Goal: Check status: Check status

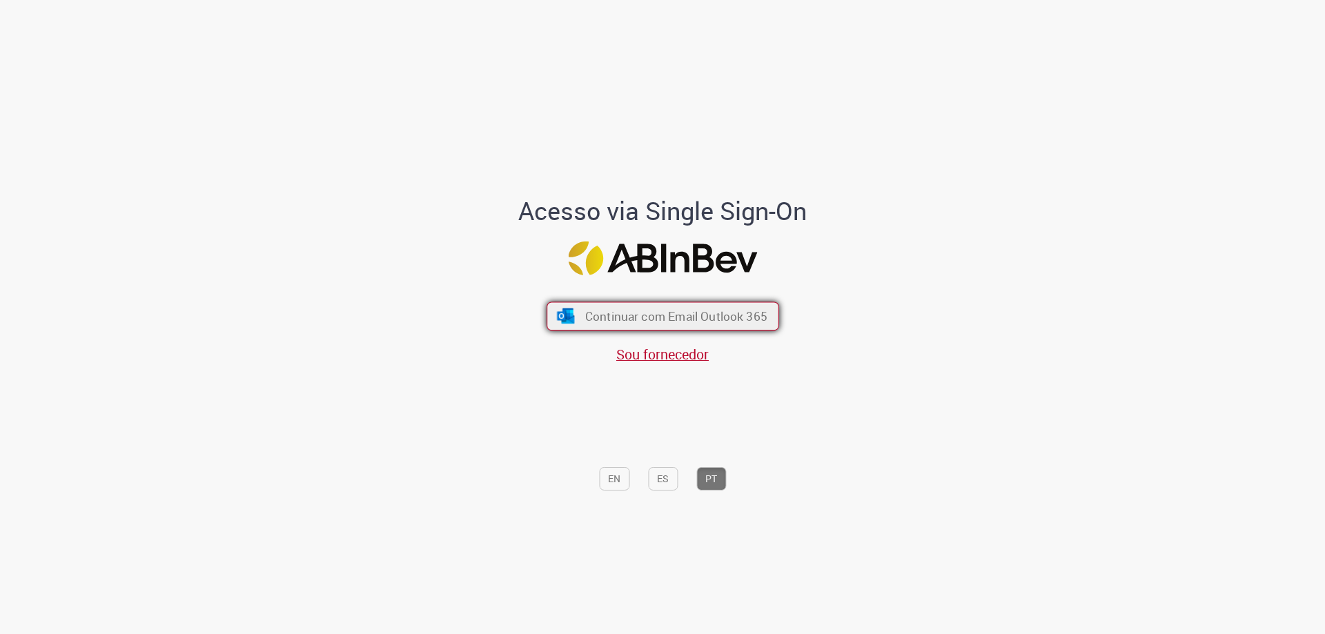
click at [597, 303] on button "Continuar com Email Outlook 365" at bounding box center [662, 316] width 232 height 29
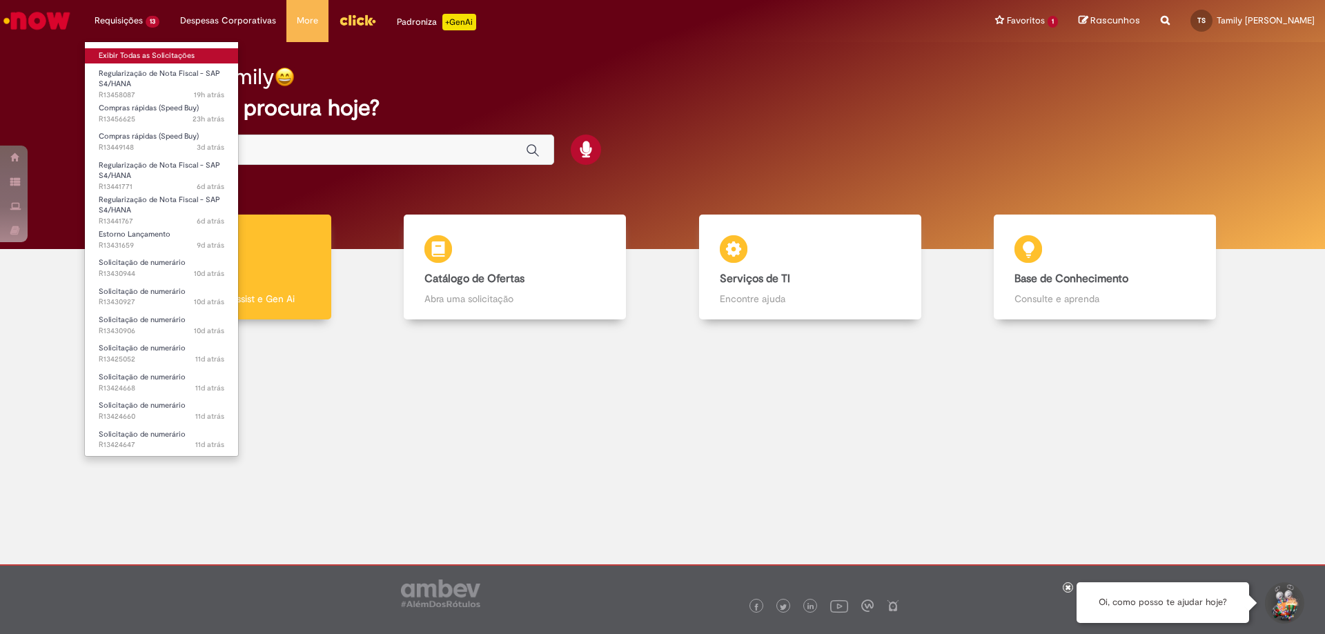
click at [143, 57] on link "Exibir Todas as Solicitações" at bounding box center [161, 55] width 153 height 15
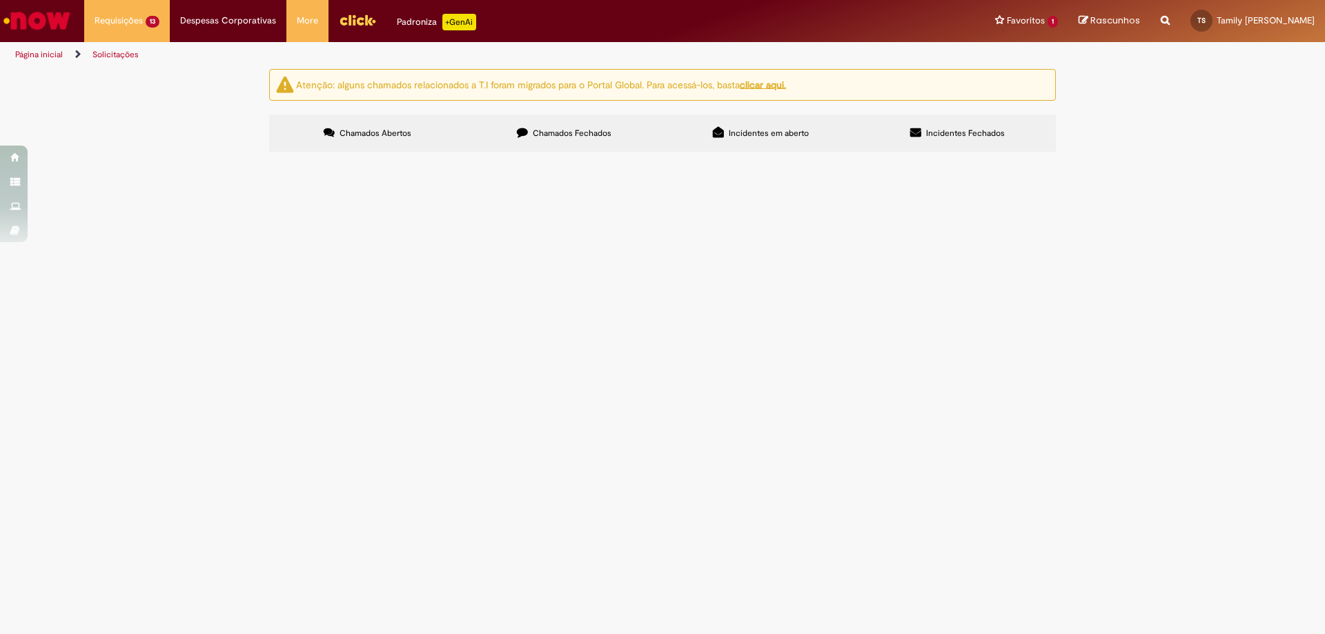
click at [589, 129] on span "Chamados Fechados" at bounding box center [572, 133] width 79 height 11
click at [0, 0] on span "LOCAÇÃO DE PALETEIRAS ELÉTRICAS REF: FEVEREIRO/2025 - NF 288 - DOC ID 3058677" at bounding box center [0, 0] width 0 height 0
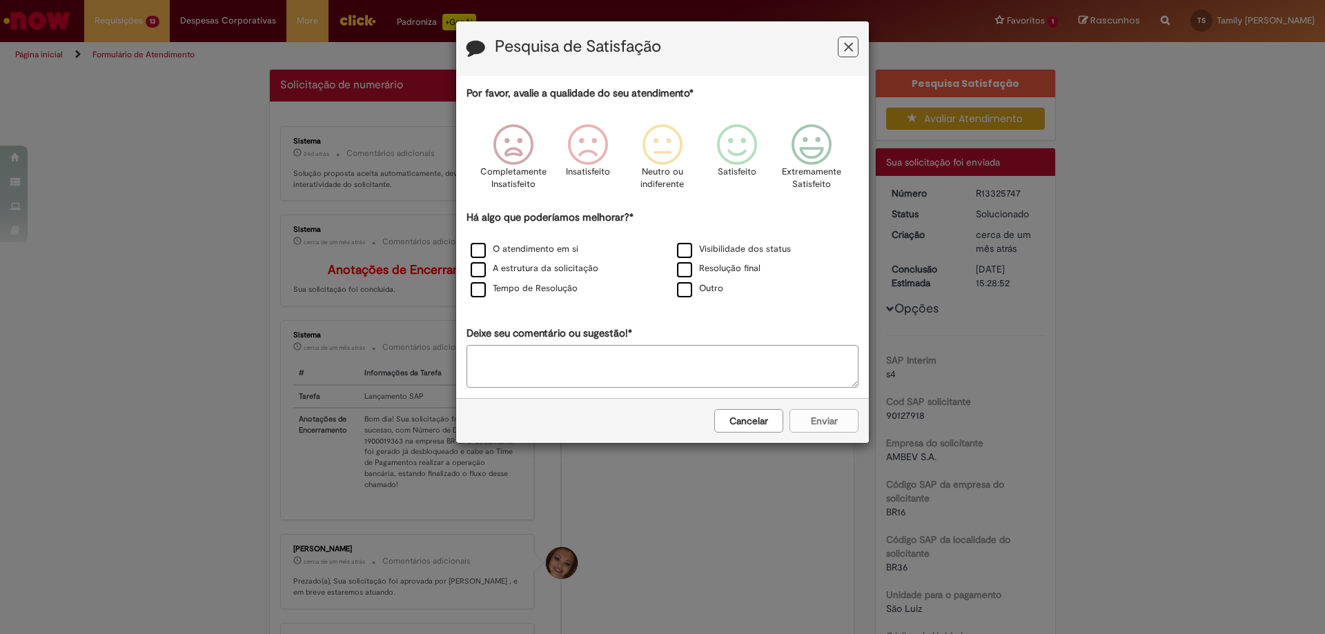
click at [753, 419] on button "Cancelar" at bounding box center [748, 420] width 69 height 23
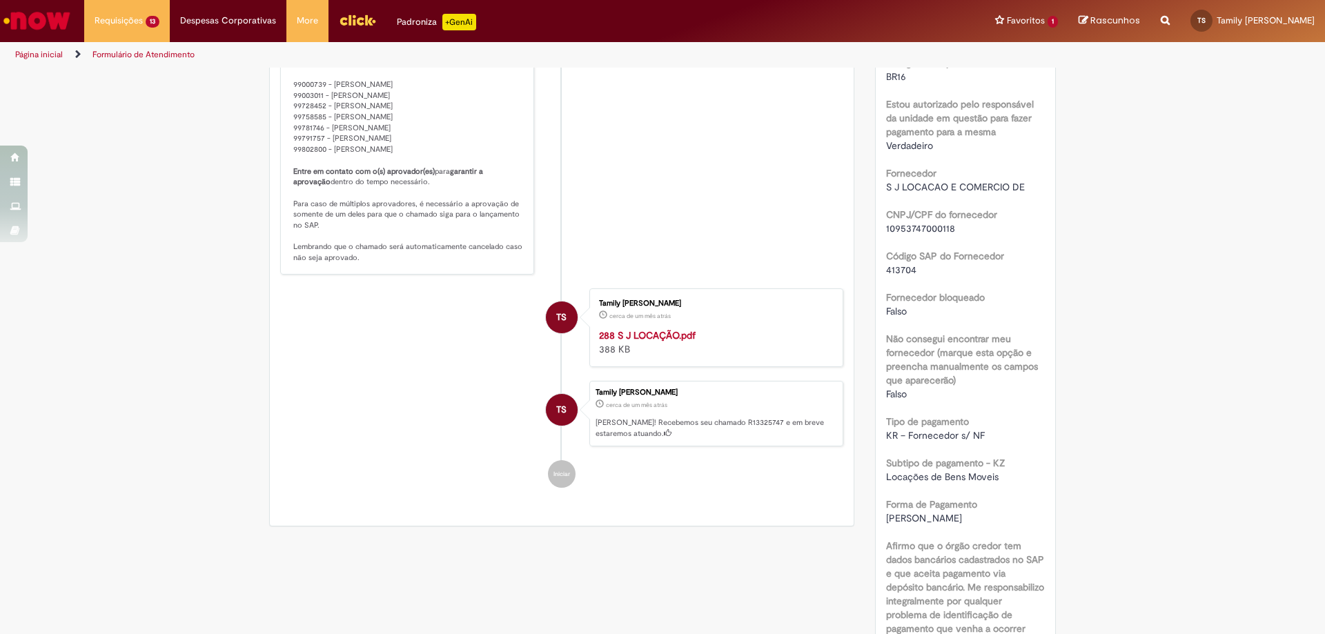
scroll to position [1042, 0]
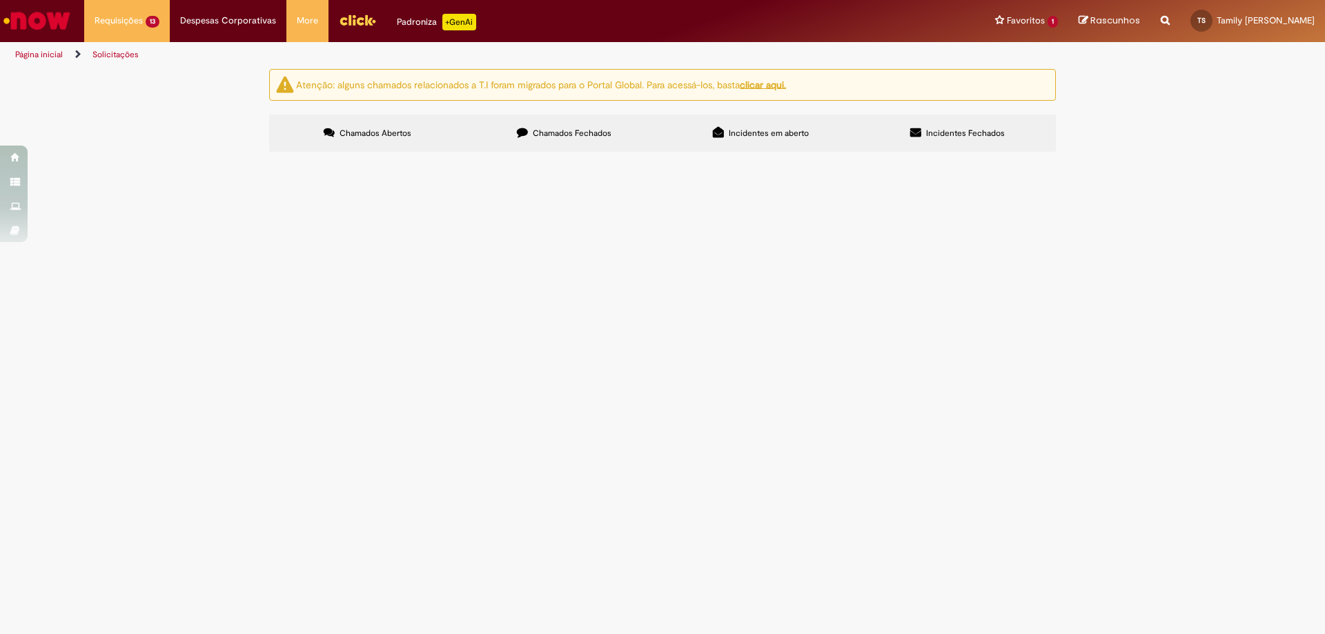
click at [538, 128] on span "Chamados Fechados" at bounding box center [572, 133] width 79 height 11
click at [0, 0] on span "Serviços prestados mediante locação dos Sistemas de CFTV IP – Referente ao mês …" at bounding box center [0, 0] width 0 height 0
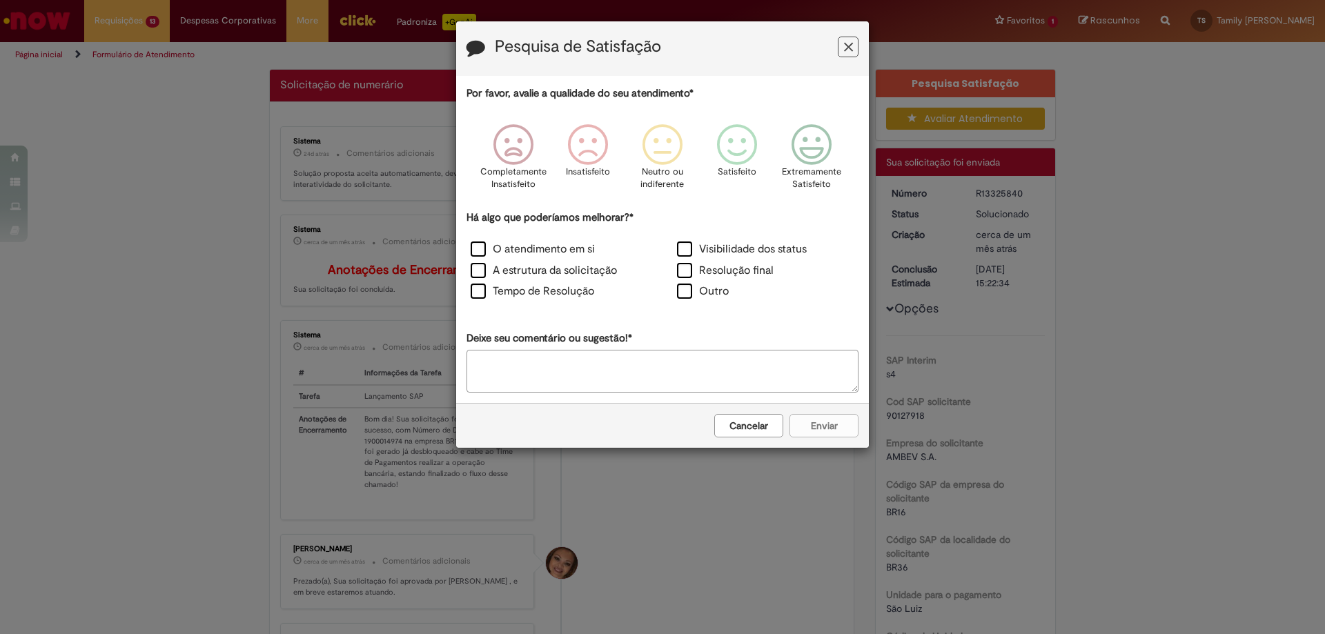
click at [746, 417] on button "Cancelar" at bounding box center [748, 425] width 69 height 23
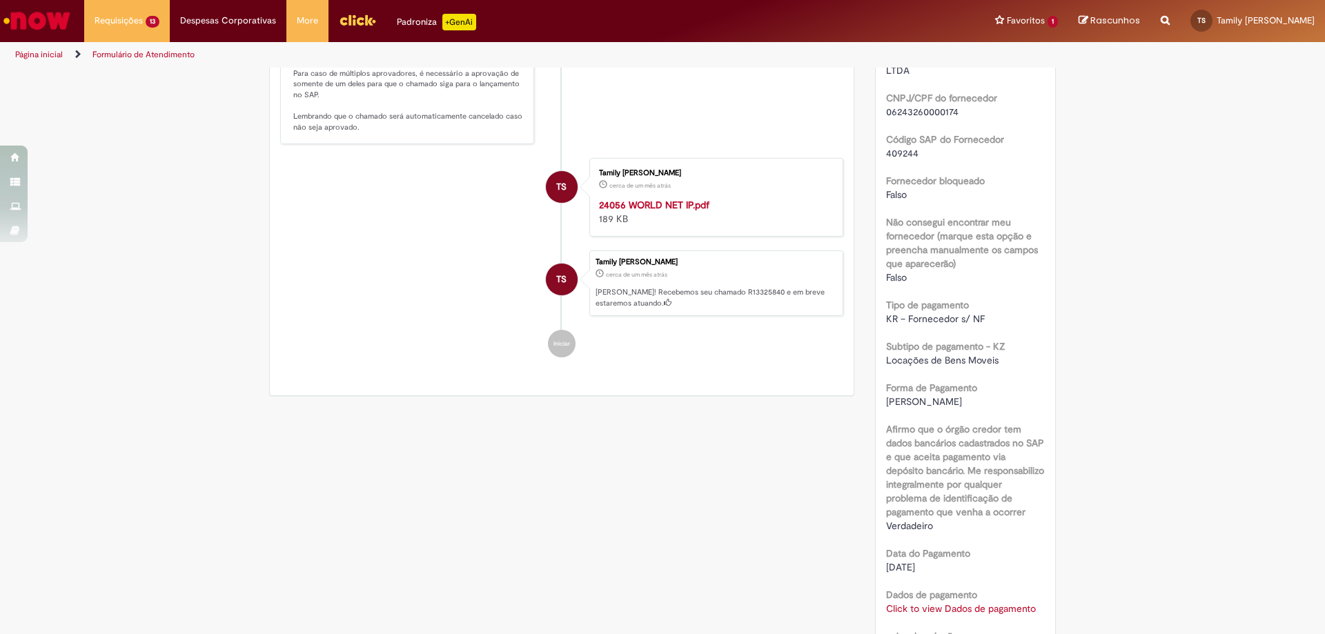
scroll to position [621, 0]
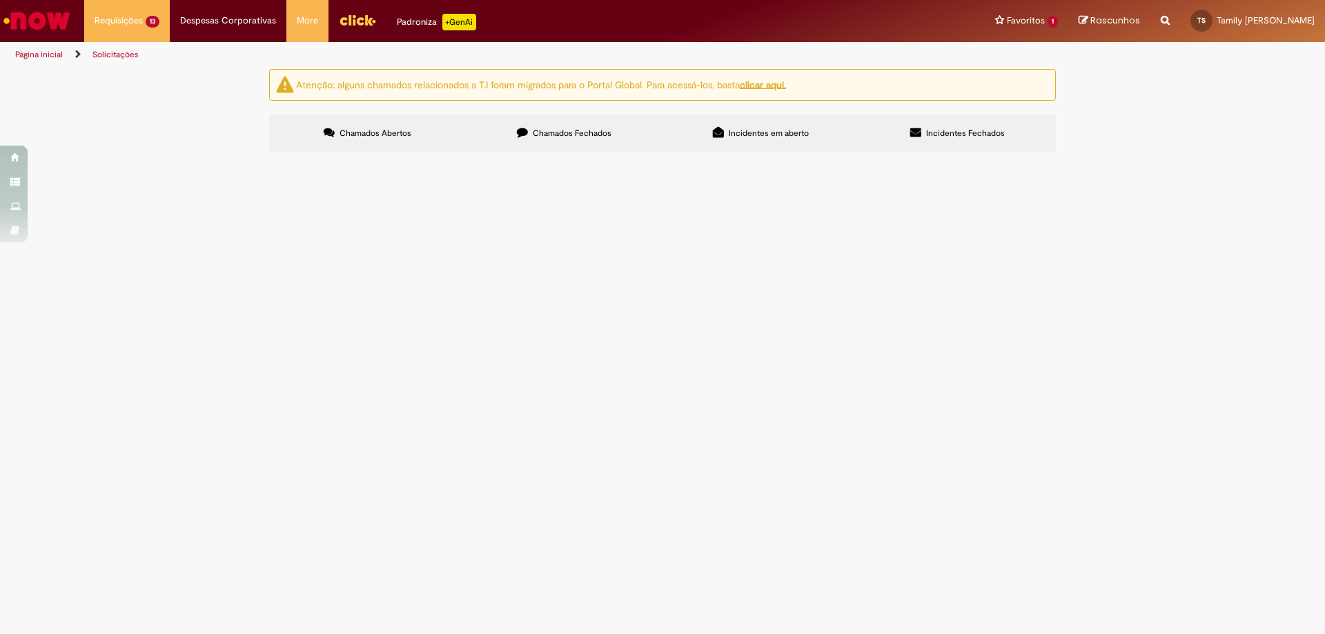
click at [521, 139] on label "Chamados Fechados" at bounding box center [564, 133] width 197 height 37
click at [0, 0] on span "Serviços prestados mediante locação dos Sistemas de CFTV IP [Perímetro] – Refer…" at bounding box center [0, 0] width 0 height 0
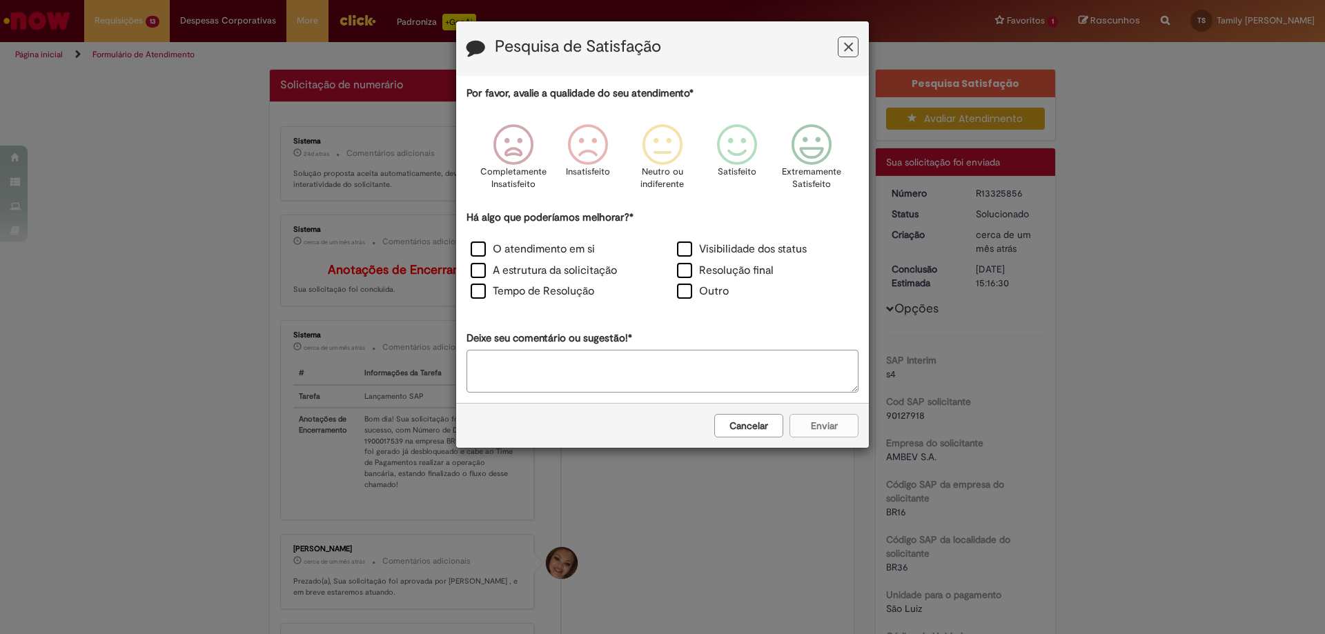
click at [743, 415] on button "Cancelar" at bounding box center [748, 425] width 69 height 23
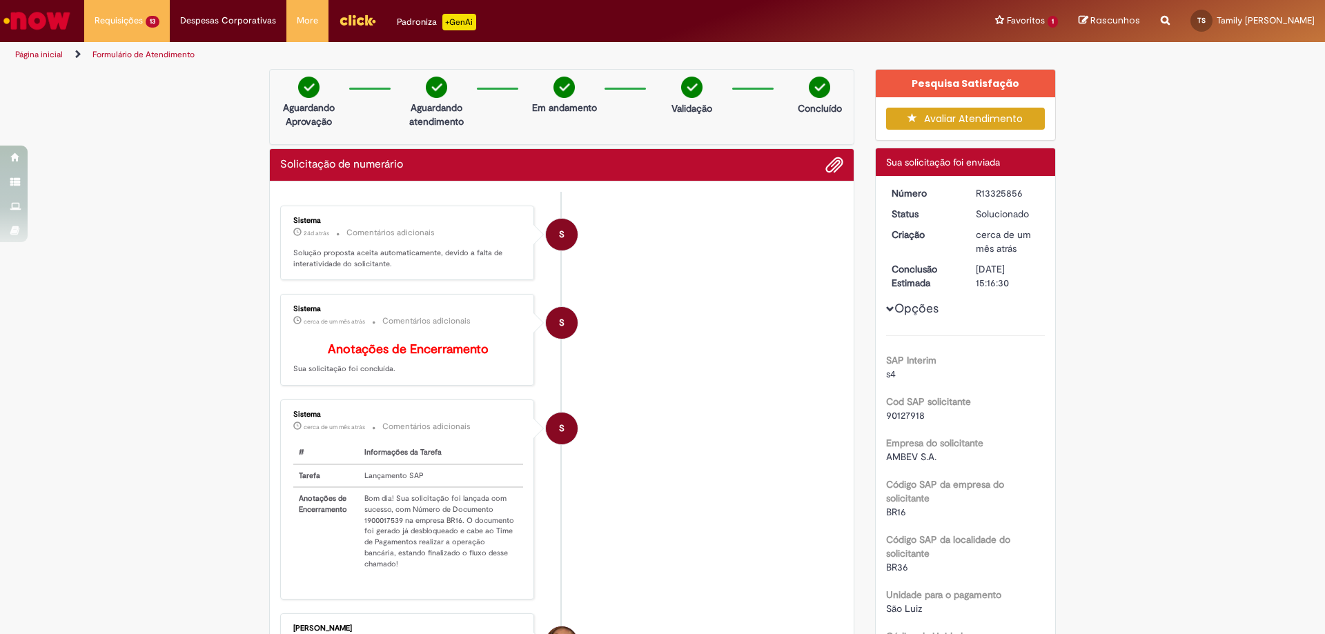
scroll to position [345, 0]
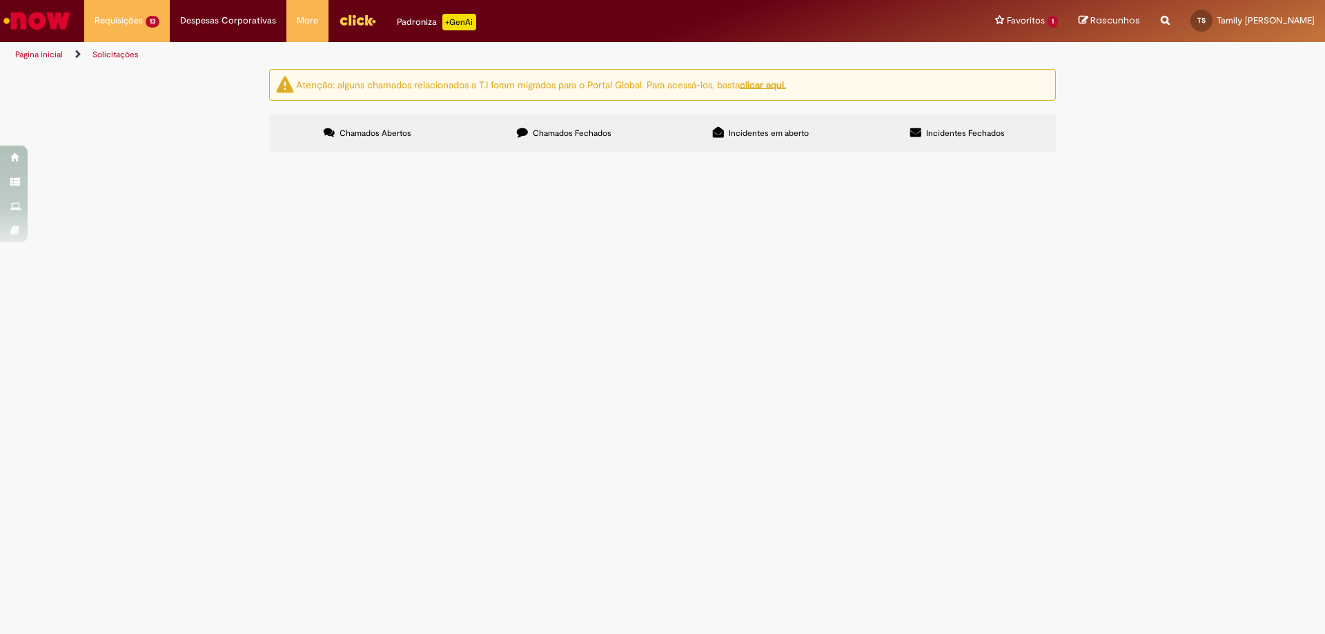
click at [562, 137] on span "Chamados Fechados" at bounding box center [572, 133] width 79 height 11
